Goal: Task Accomplishment & Management: Manage account settings

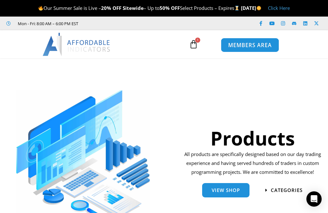
click at [251, 48] on link "MEMBERS AREA" at bounding box center [250, 45] width 58 height 14
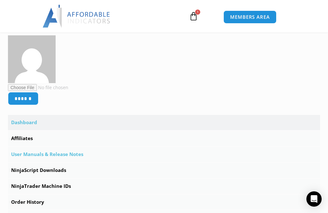
scroll to position [127, 0]
click at [24, 138] on link "Affiliates" at bounding box center [164, 137] width 312 height 15
